Goal: Task Accomplishment & Management: Use online tool/utility

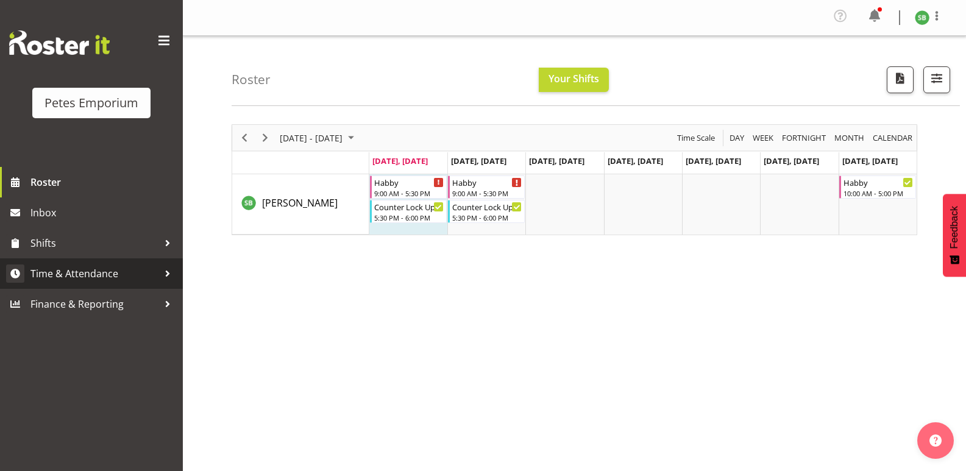
click at [80, 276] on span "Time & Attendance" at bounding box center [94, 274] width 128 height 18
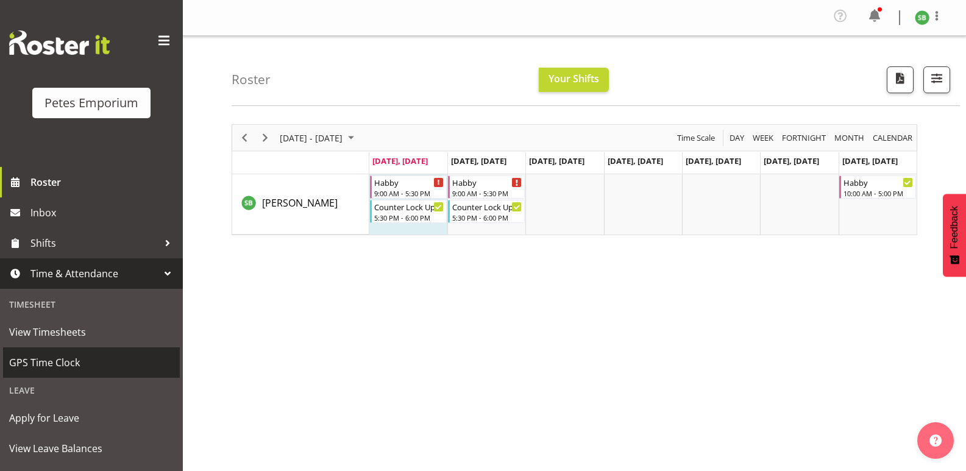
click at [48, 372] on link "GPS Time Clock" at bounding box center [91, 363] width 177 height 30
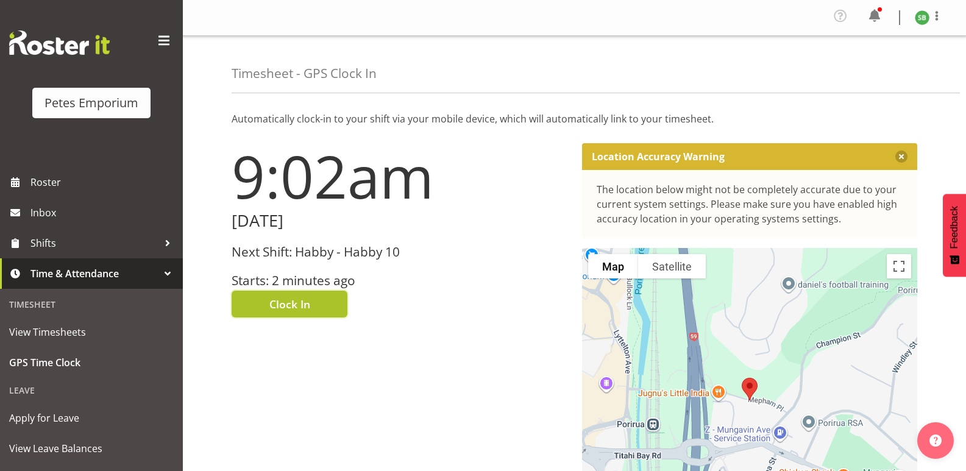
click at [275, 302] on span "Clock In" at bounding box center [289, 304] width 41 height 16
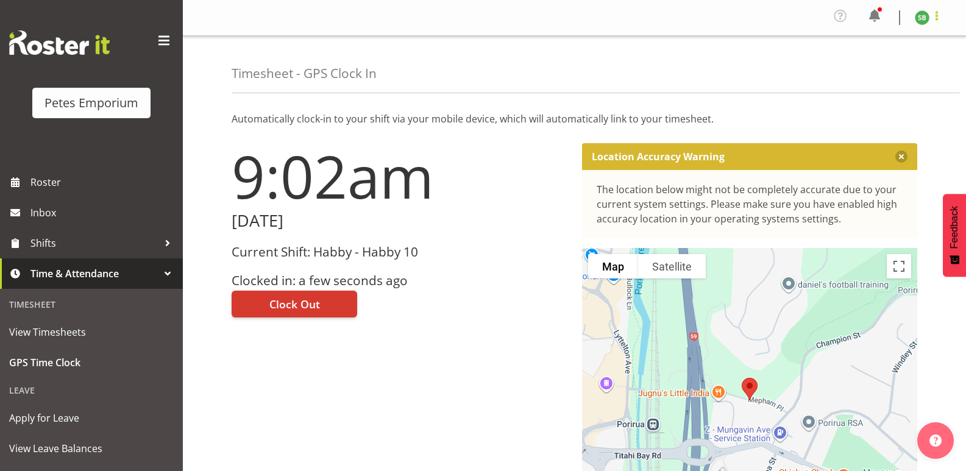
click at [941, 12] on span at bounding box center [937, 16] width 15 height 15
click at [879, 71] on link "Log Out" at bounding box center [885, 67] width 117 height 22
